Goal: Check status: Check status

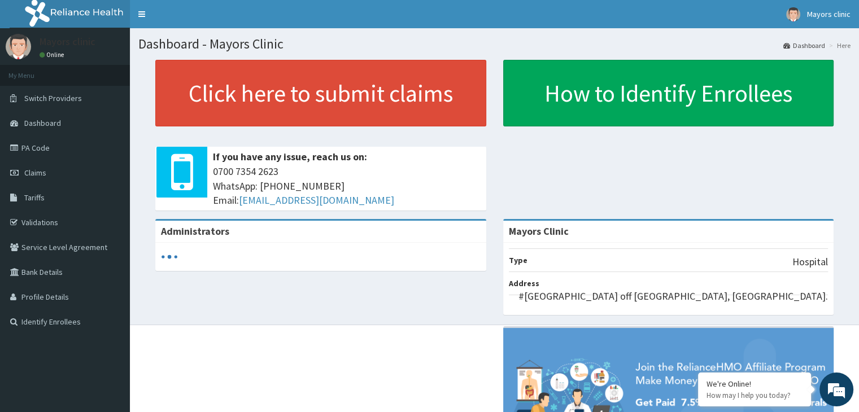
click at [37, 175] on span "Claims" at bounding box center [35, 173] width 22 height 10
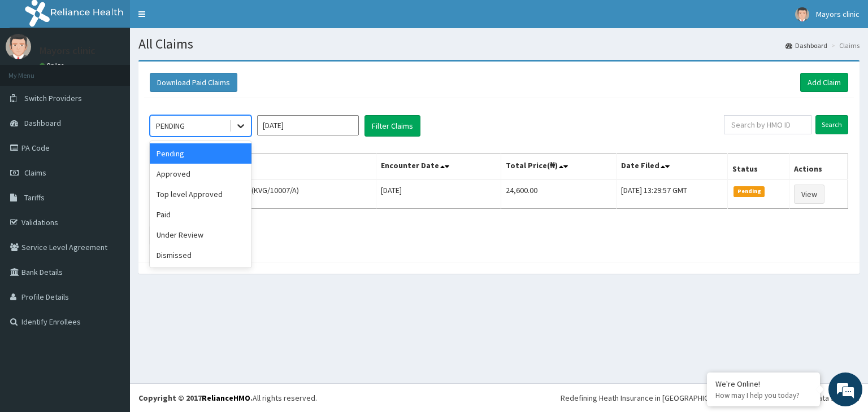
click at [237, 129] on icon at bounding box center [240, 125] width 11 height 11
click at [191, 171] on div "Approved" at bounding box center [201, 174] width 102 height 20
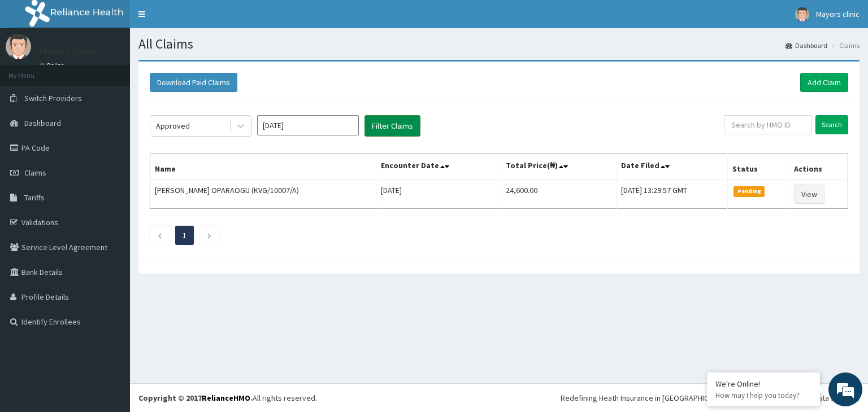
click at [399, 129] on button "Filter Claims" at bounding box center [392, 125] width 56 height 21
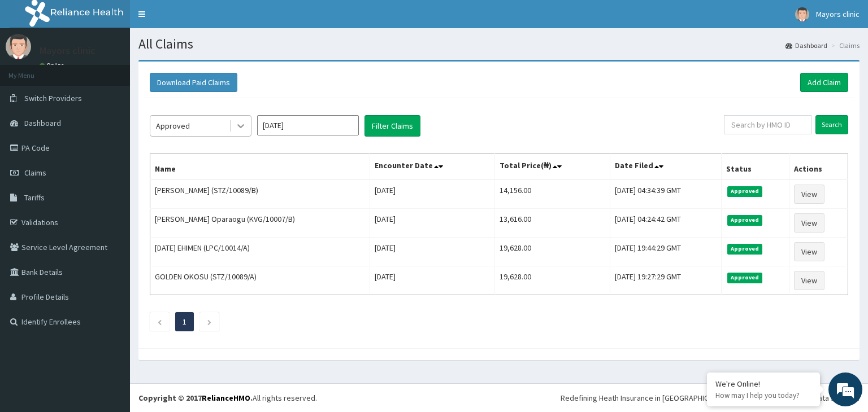
click at [242, 122] on icon at bounding box center [240, 125] width 11 height 11
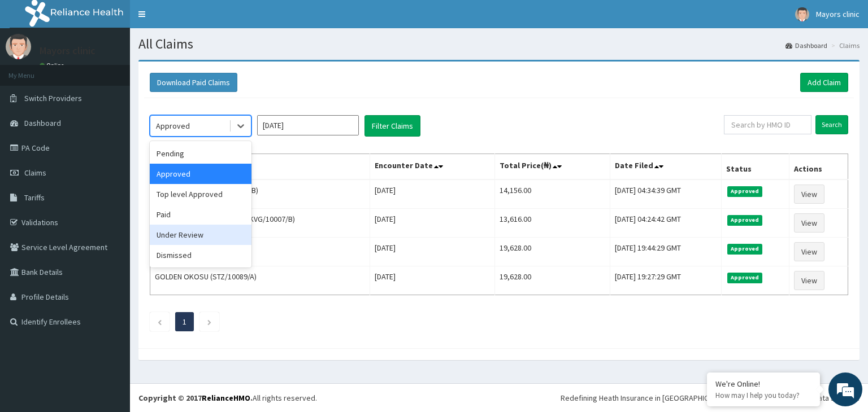
click at [182, 230] on div "Under Review" at bounding box center [201, 235] width 102 height 20
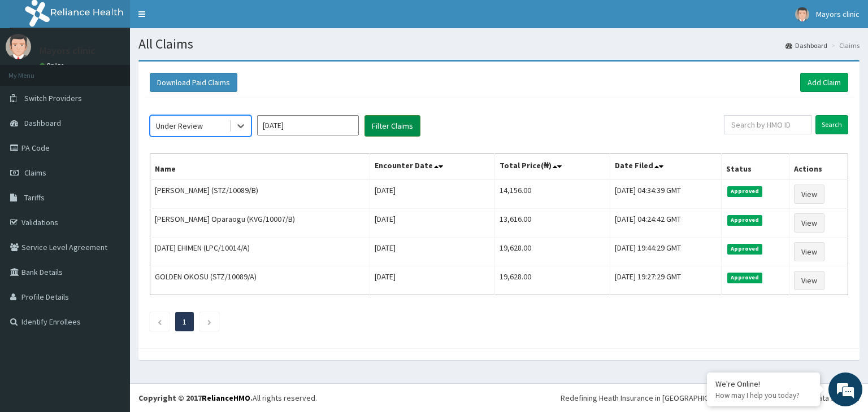
click at [402, 122] on button "Filter Claims" at bounding box center [392, 125] width 56 height 21
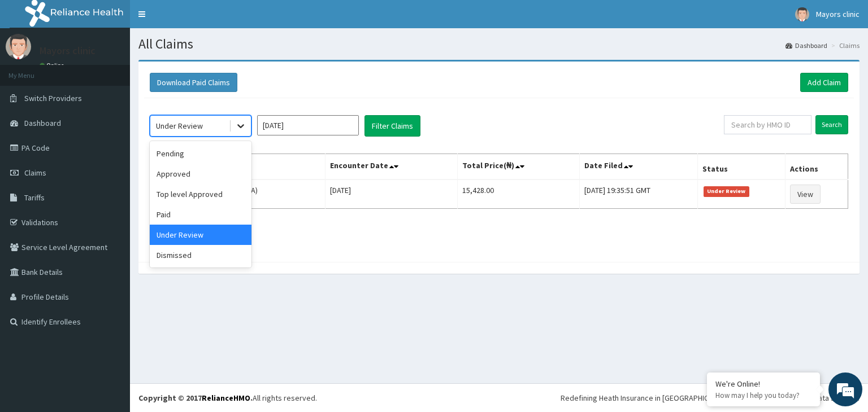
click at [241, 127] on icon at bounding box center [240, 127] width 7 height 4
click at [190, 250] on div "Dismissed" at bounding box center [201, 255] width 102 height 20
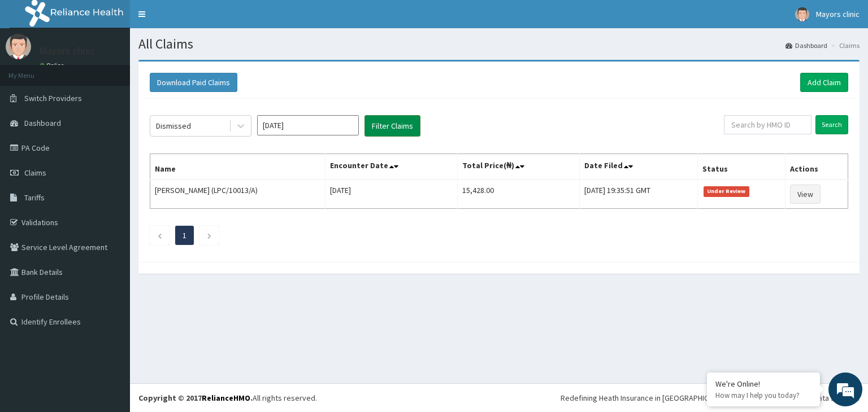
click at [376, 132] on button "Filter Claims" at bounding box center [392, 125] width 56 height 21
